Goal: Find specific page/section: Find specific page/section

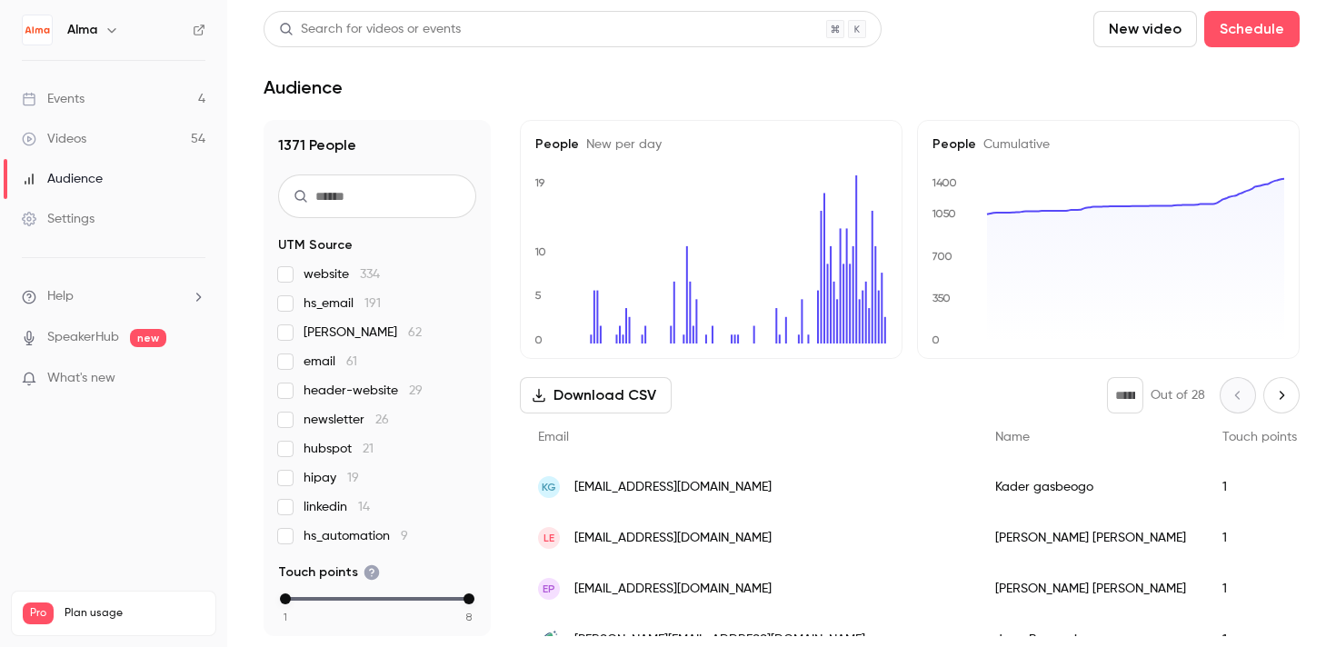
click at [84, 91] on div "Events" at bounding box center [53, 99] width 63 height 18
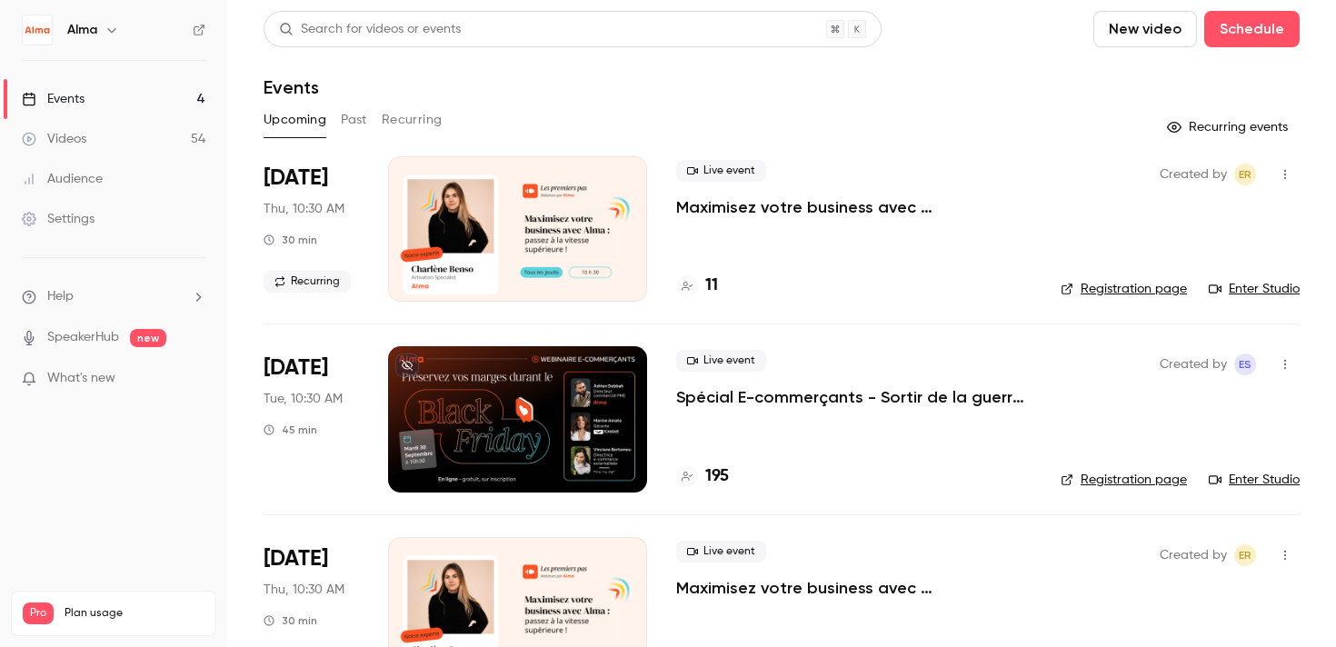
click at [469, 403] on div at bounding box center [517, 418] width 259 height 145
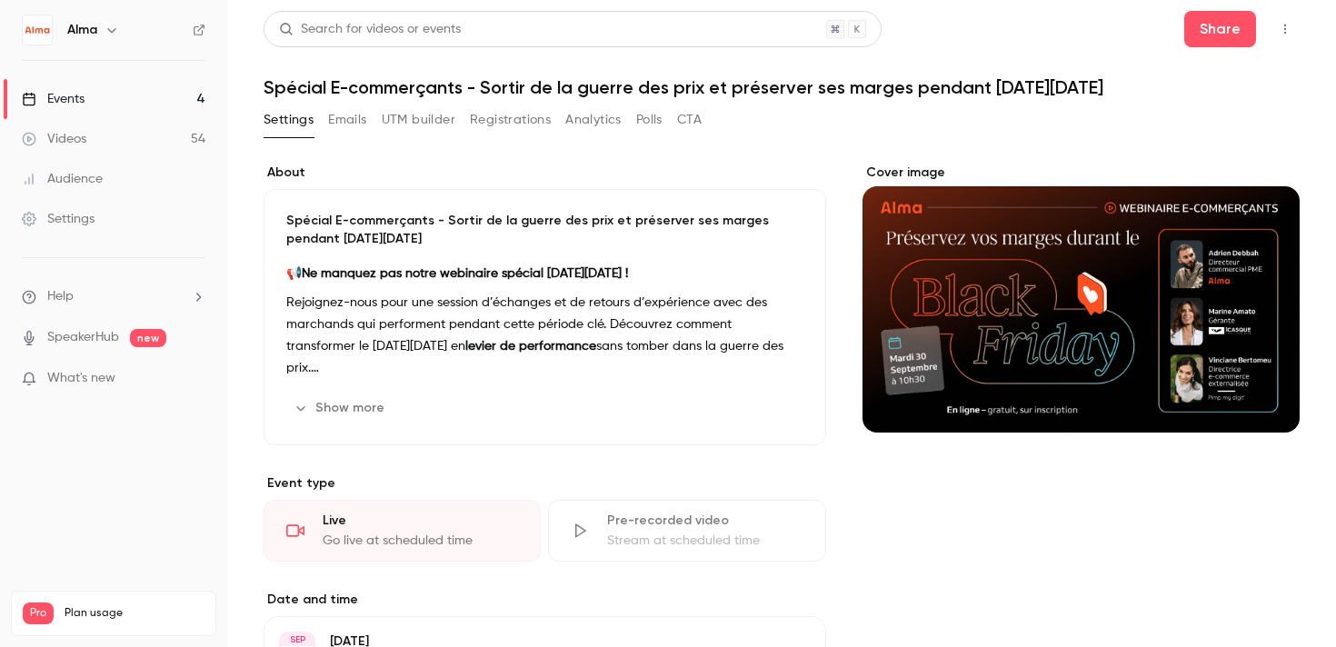
click at [470, 118] on button "Registrations" at bounding box center [510, 119] width 81 height 29
